Goal: Feedback & Contribution: Contribute content

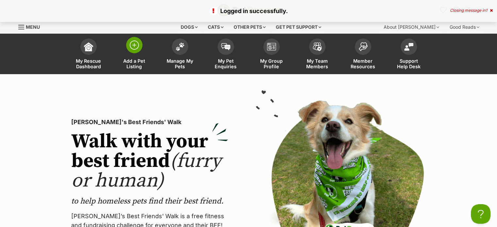
click at [137, 64] on span "Add a Pet Listing" at bounding box center [134, 63] width 29 height 11
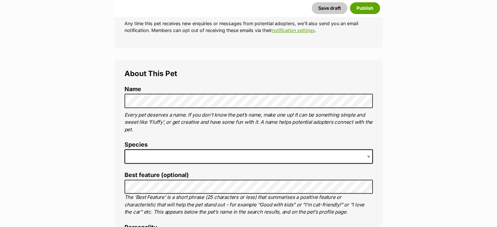
scroll to position [197, 0]
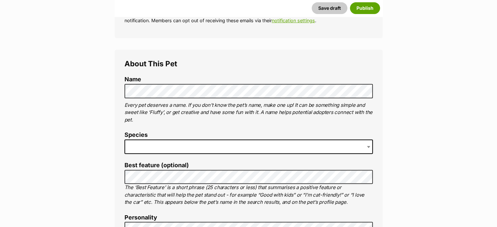
click at [264, 146] on span at bounding box center [249, 147] width 248 height 14
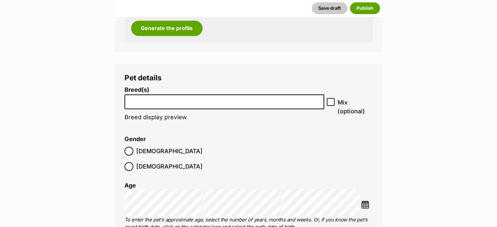
scroll to position [797, 0]
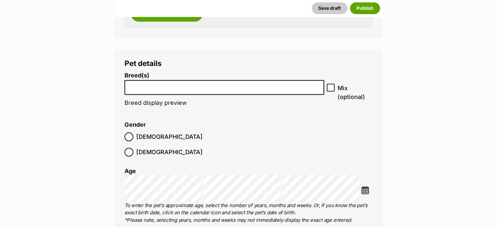
click at [245, 85] on input "search" at bounding box center [225, 85] width 196 height 7
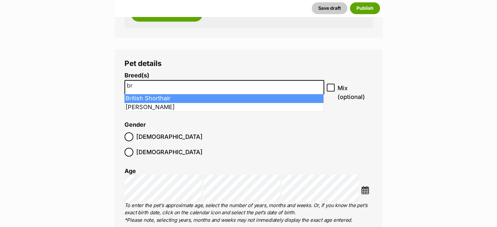
type input "br"
select select "230"
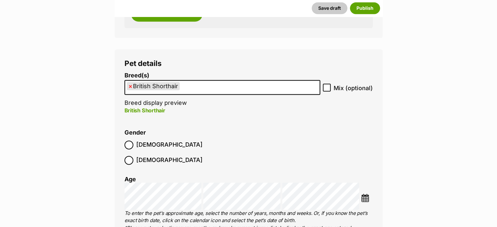
click at [365, 194] on img at bounding box center [365, 198] width 8 height 8
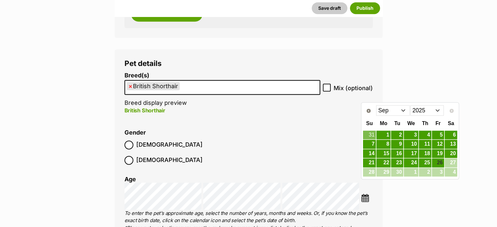
click at [428, 106] on select "2015 2016 2017 2018 2019 2020 2021 2022 2023 2024 2025" at bounding box center [428, 110] width 34 height 10
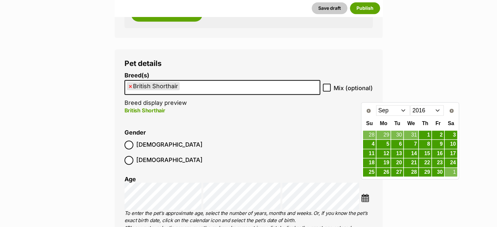
click at [392, 111] on select "Jan Feb Mar Apr May Jun Jul Aug Sep Oct Nov Dec" at bounding box center [393, 110] width 34 height 10
click at [413, 135] on link "1" at bounding box center [411, 135] width 14 height 8
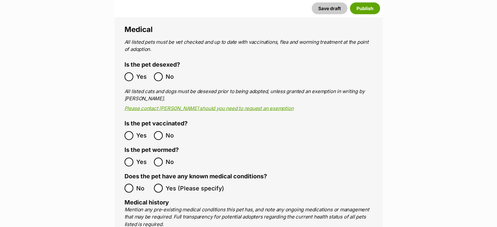
scroll to position [1288, 0]
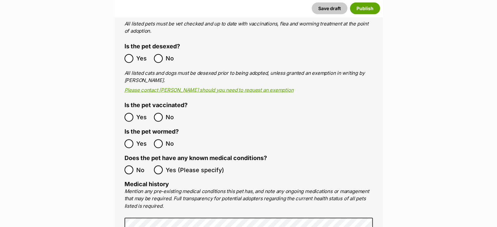
click at [127, 110] on ol "Yes No" at bounding box center [187, 117] width 124 height 15
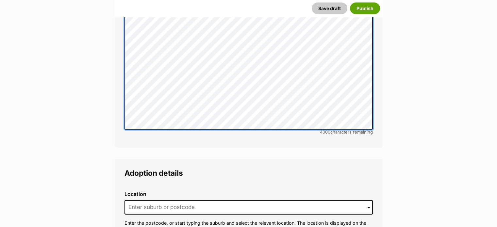
scroll to position [1564, 0]
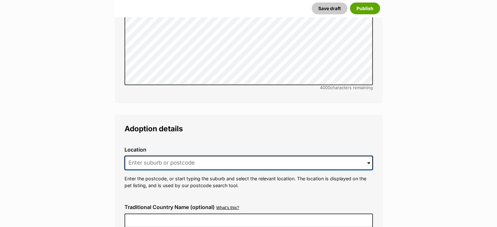
click at [295, 156] on input at bounding box center [249, 163] width 248 height 14
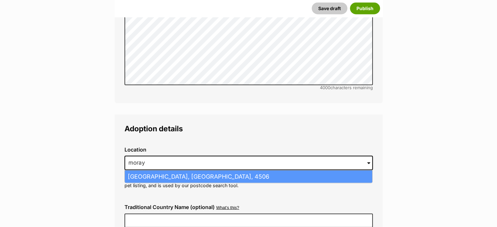
click at [316, 171] on li "Morayfield, Queensland, 4506" at bounding box center [248, 177] width 247 height 13
type input "Morayfield, Queensland, 4506"
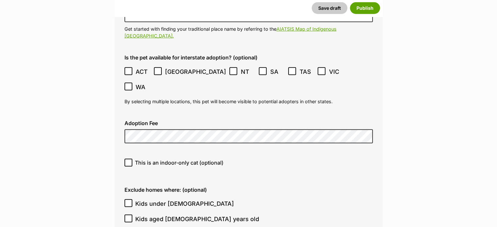
scroll to position [1777, 0]
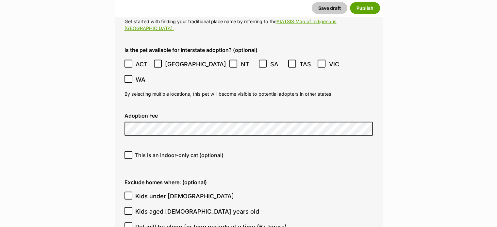
click at [130, 153] on icon at bounding box center [128, 155] width 5 height 5
click at [130, 151] on input "This is an indoor-only cat (optional)" at bounding box center [129, 155] width 8 height 8
checkbox input "true"
click at [131, 192] on input "Kids under 5 years old" at bounding box center [129, 196] width 8 height 8
checkbox input "true"
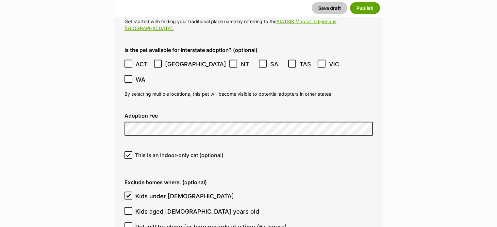
click at [130, 209] on icon at bounding box center [128, 211] width 5 height 5
click at [130, 207] on input "Kids aged 6-12 years old" at bounding box center [129, 211] width 8 height 8
checkbox input "true"
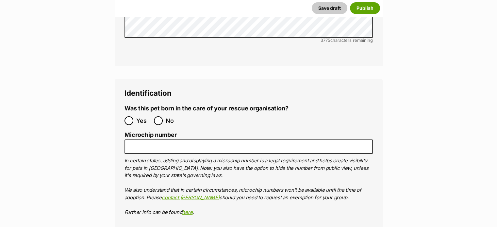
scroll to position [2252, 0]
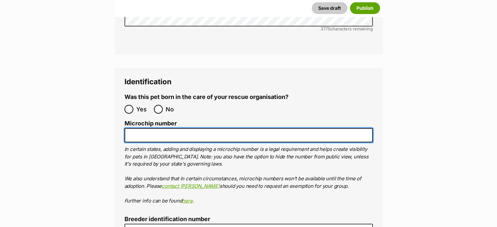
click at [175, 128] on input "Microchip number" at bounding box center [249, 135] width 248 height 15
paste input "953010001728335"
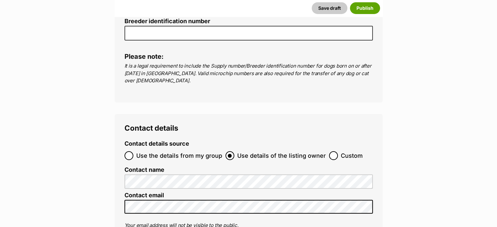
scroll to position [2496, 0]
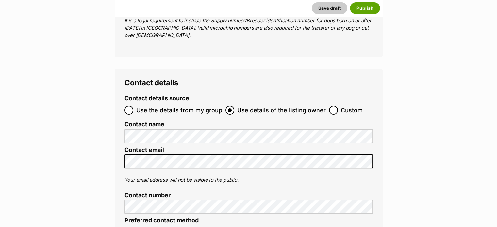
type input "953010001728335"
click at [331, 106] on input "Custom" at bounding box center [333, 110] width 9 height 9
radio input "true"
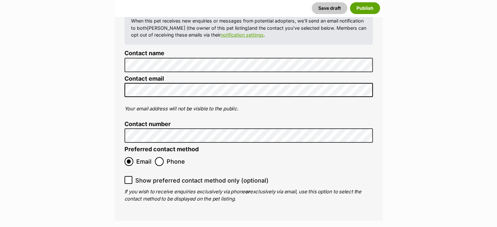
scroll to position [2616, 0]
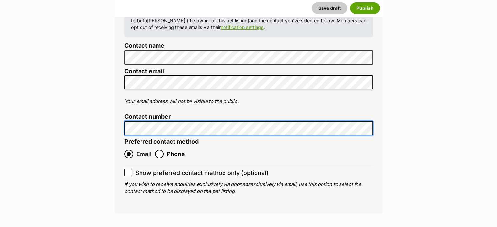
click at [116, 88] on div "Contact details Contact details source Use the details from my group Use detail…" at bounding box center [249, 81] width 268 height 265
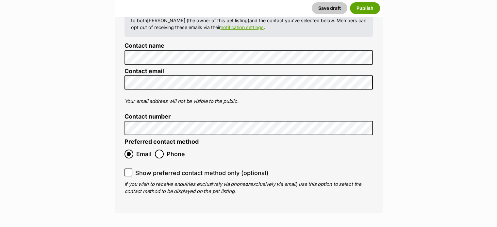
click at [129, 170] on icon at bounding box center [128, 172] width 5 height 5
click at [129, 169] on input "Show preferred contact method only (optional)" at bounding box center [129, 173] width 8 height 8
checkbox input "true"
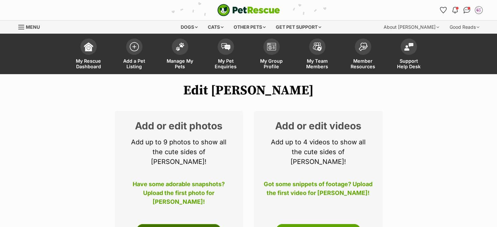
click at [190, 224] on link "Edit Photos" at bounding box center [178, 230] width 85 height 13
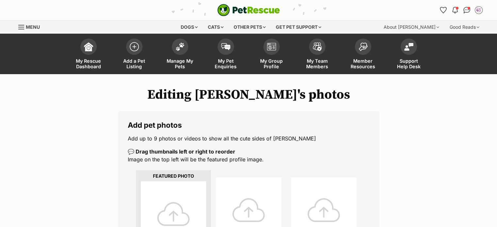
click at [179, 210] on div at bounding box center [173, 213] width 65 height 65
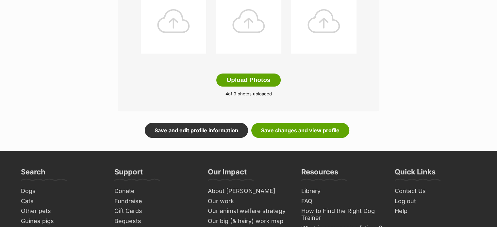
scroll to position [368, 0]
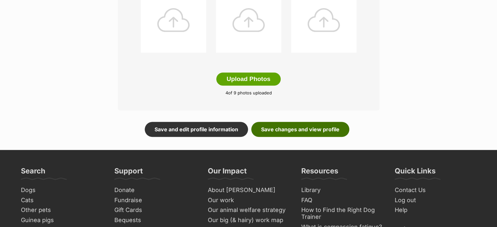
click at [310, 127] on link "Save changes and view profile" at bounding box center [300, 129] width 98 height 15
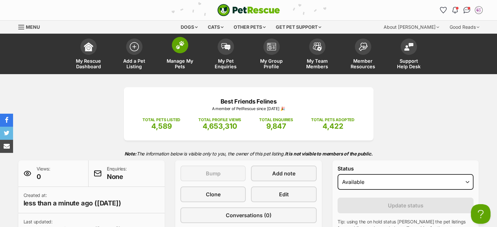
click at [178, 64] on span "Manage My Pets" at bounding box center [179, 63] width 29 height 11
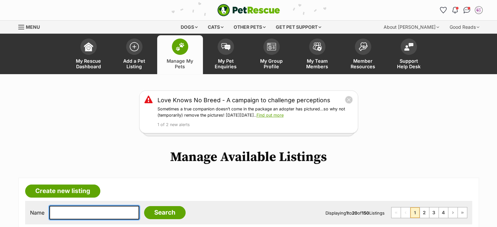
click at [114, 212] on input "text" at bounding box center [94, 213] width 90 height 14
type input "wind"
click at [144, 206] on input "Search" at bounding box center [165, 212] width 42 height 13
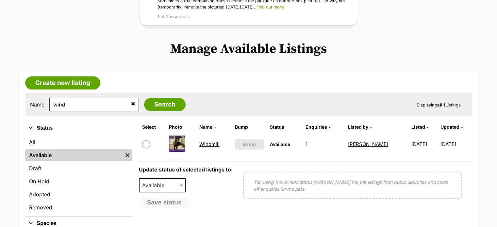
scroll to position [120, 0]
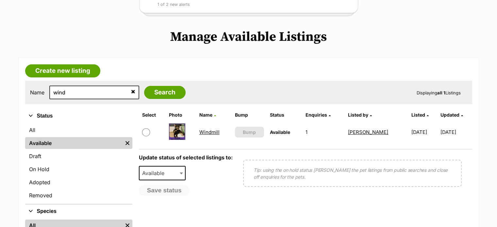
click at [212, 129] on link "Windmill" at bounding box center [209, 132] width 20 height 6
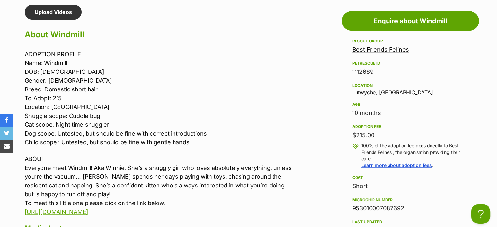
drag, startPoint x: 0, startPoint y: 0, endPoint x: 502, endPoint y: 104, distance: 512.4
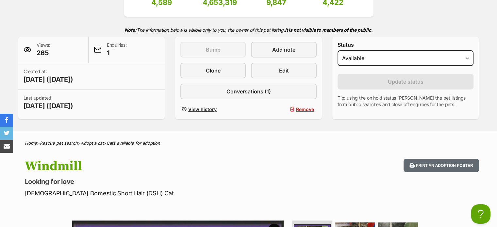
scroll to position [122, 0]
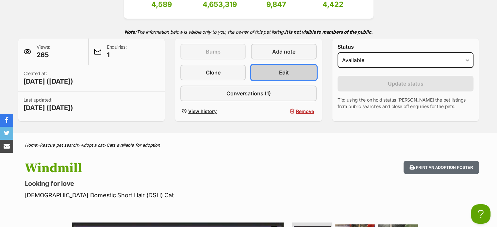
click at [288, 70] on span "Edit" at bounding box center [284, 73] width 10 height 8
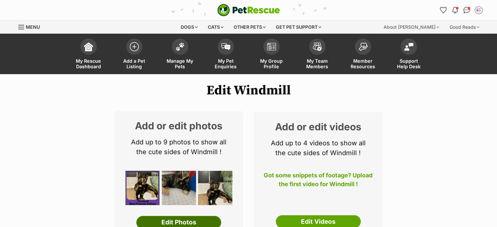
click at [196, 219] on link "Edit Photos" at bounding box center [178, 222] width 85 height 13
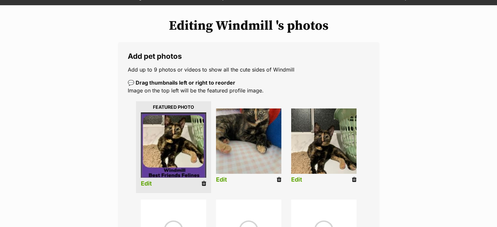
scroll to position [74, 0]
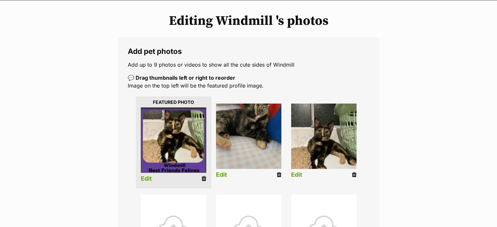
click at [204, 178] on icon at bounding box center [204, 179] width 5 height 6
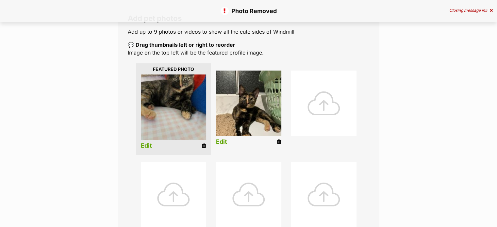
scroll to position [111, 0]
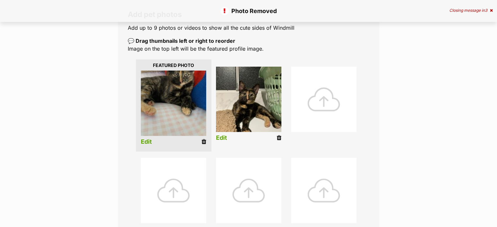
click at [205, 141] on icon at bounding box center [204, 142] width 5 height 6
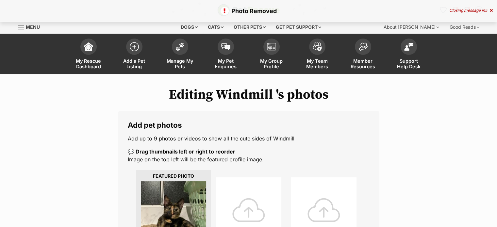
scroll to position [76, 0]
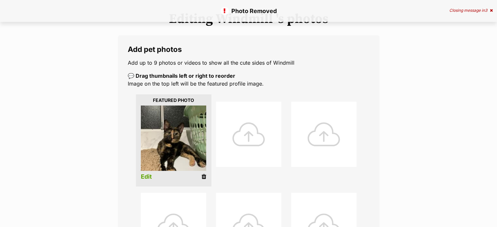
click at [203, 174] on icon at bounding box center [204, 177] width 5 height 6
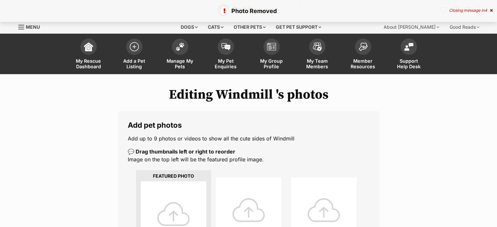
scroll to position [92, 0]
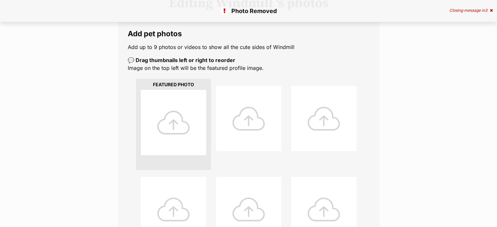
click at [183, 124] on div at bounding box center [173, 122] width 65 height 65
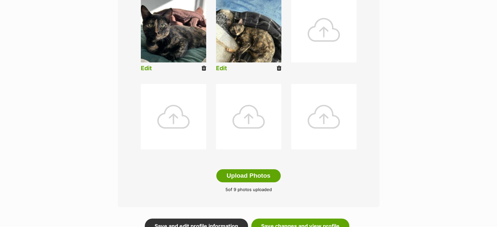
scroll to position [276, 0]
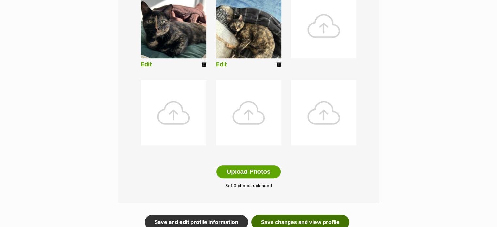
click at [306, 218] on link "Save changes and view profile" at bounding box center [300, 222] width 98 height 15
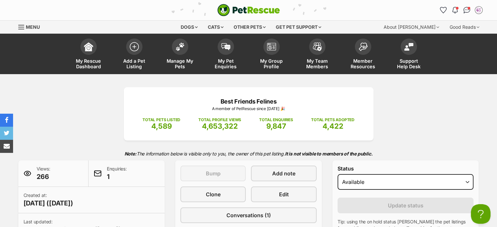
click at [20, 27] on span "Menu" at bounding box center [21, 27] width 6 height 1
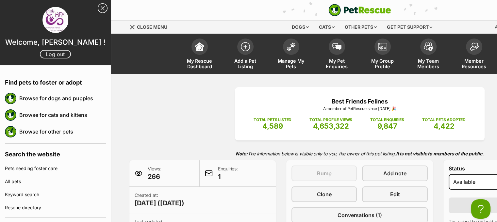
click at [57, 58] on link "Log out" at bounding box center [55, 54] width 31 height 9
